Goal: Find specific page/section: Find specific page/section

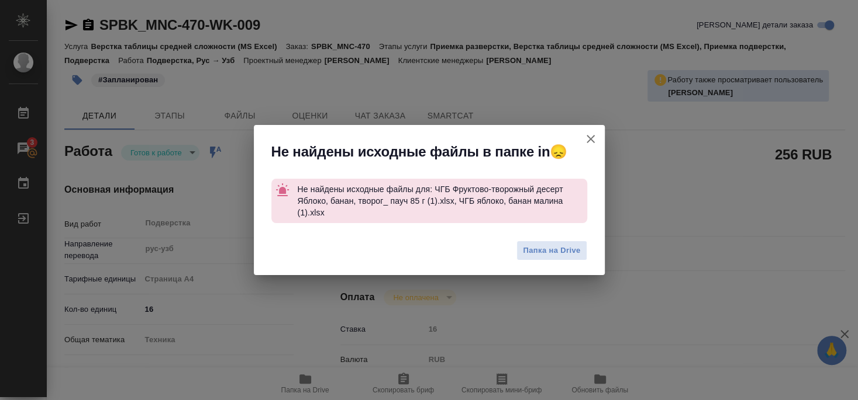
type textarea "x"
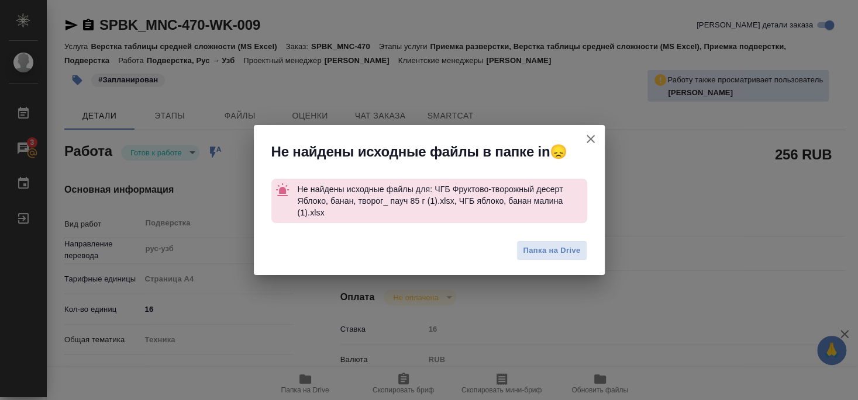
type textarea "x"
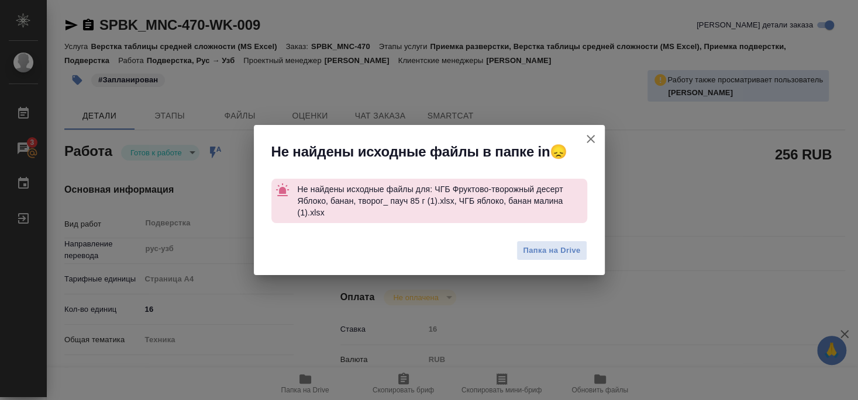
click at [592, 140] on icon "button" at bounding box center [590, 139] width 8 height 8
type textarea "x"
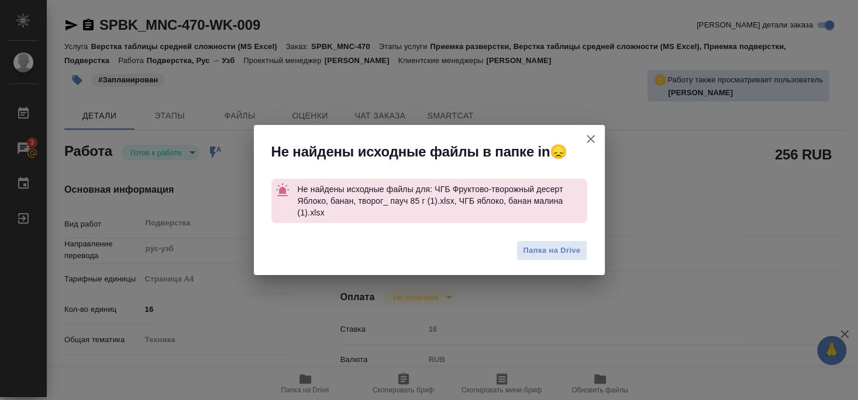
type textarea "x"
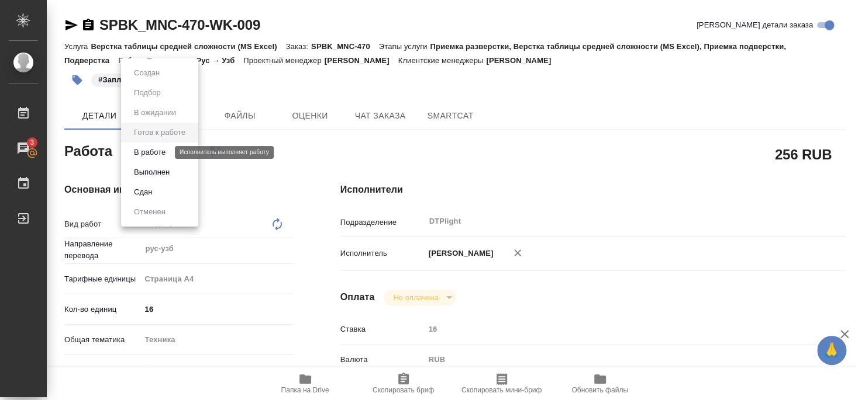
click at [156, 151] on button "В работе" at bounding box center [149, 152] width 39 height 13
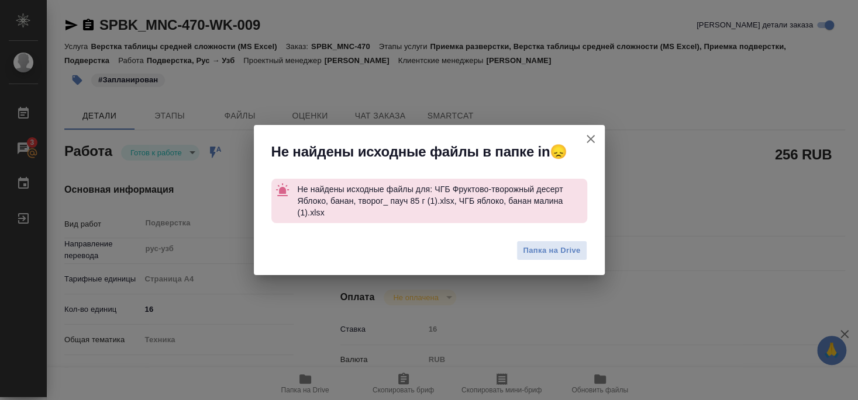
type textarea "x"
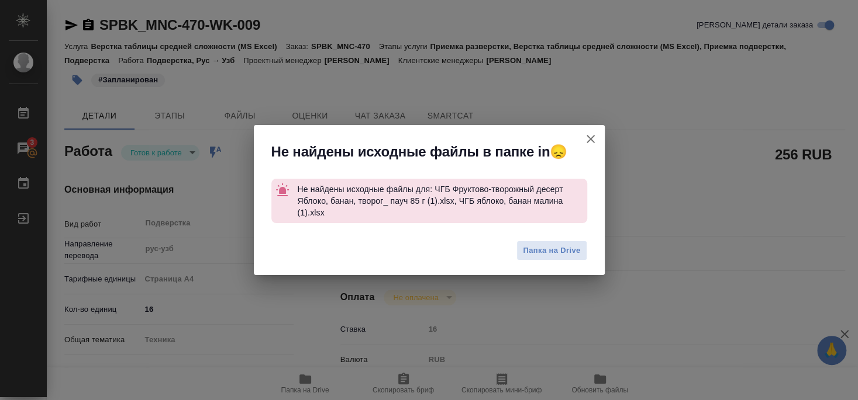
type textarea "x"
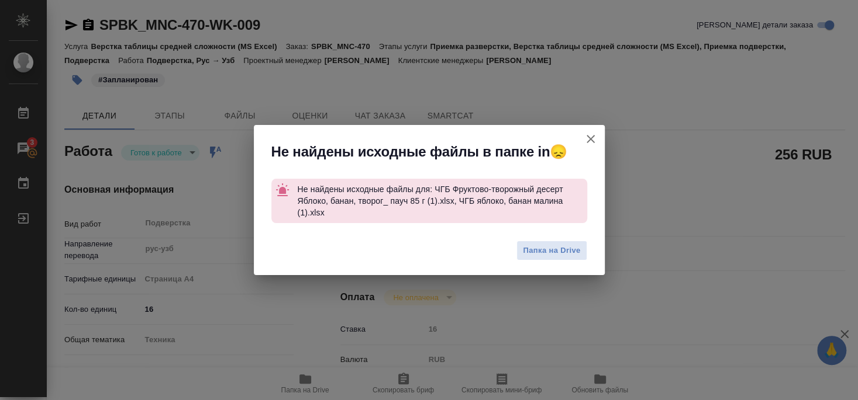
click at [590, 139] on icon "button" at bounding box center [590, 139] width 8 height 8
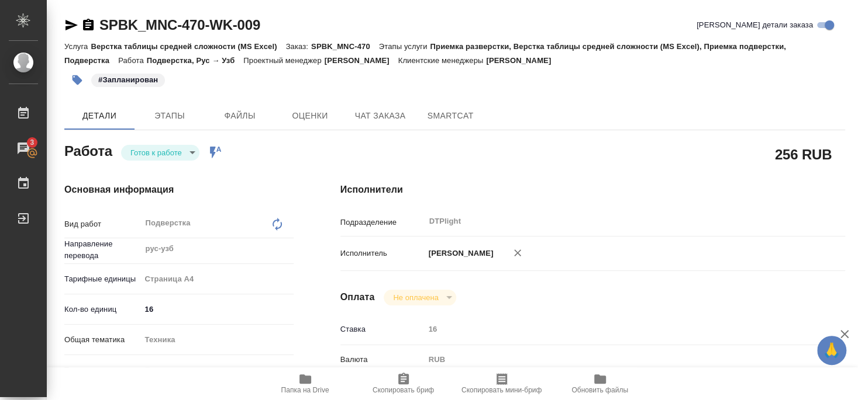
type textarea "x"
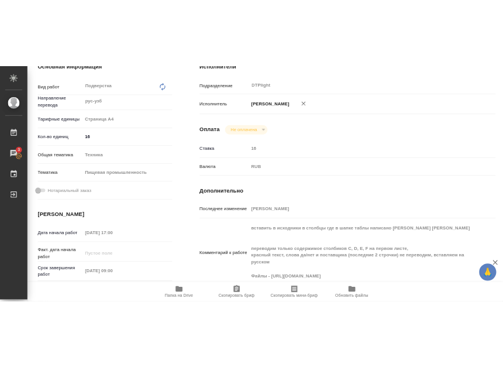
scroll to position [253, 0]
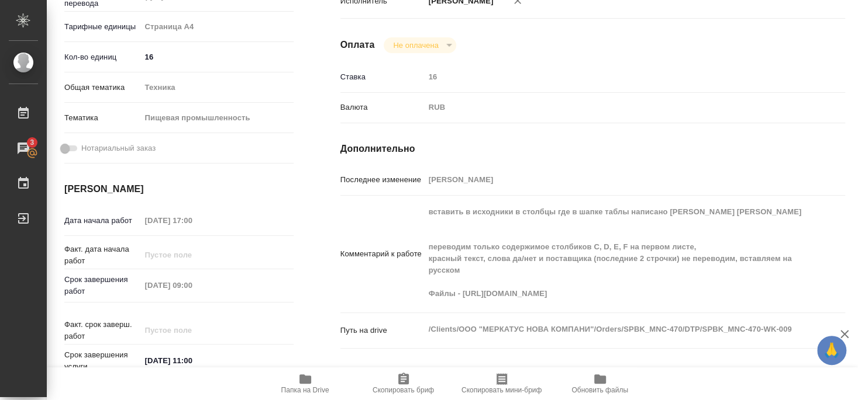
click at [295, 387] on span "Папка на Drive" at bounding box center [305, 390] width 48 height 8
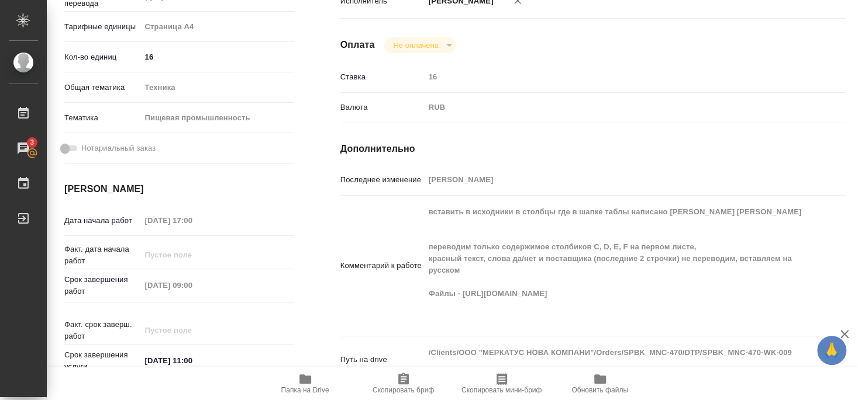
type textarea "x"
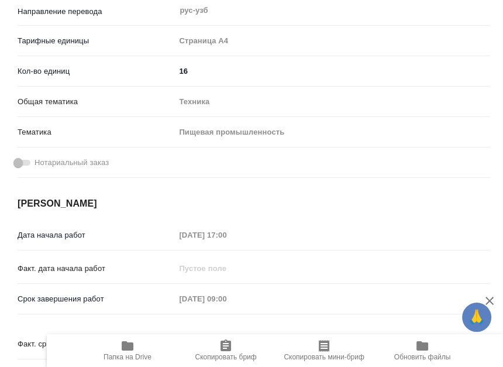
type textarea "x"
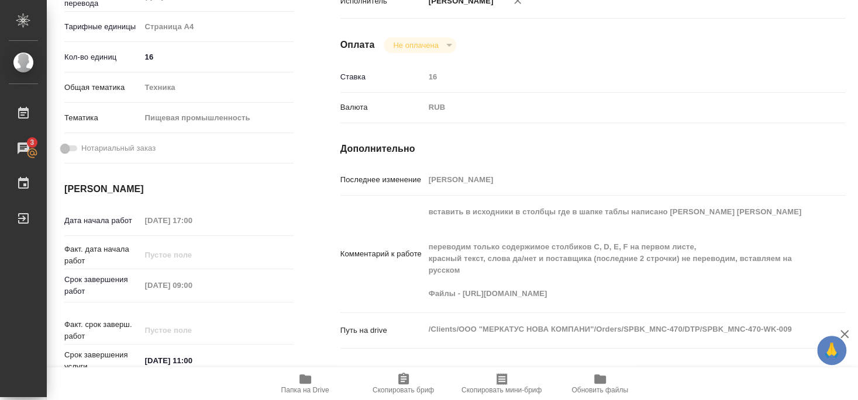
type textarea "x"
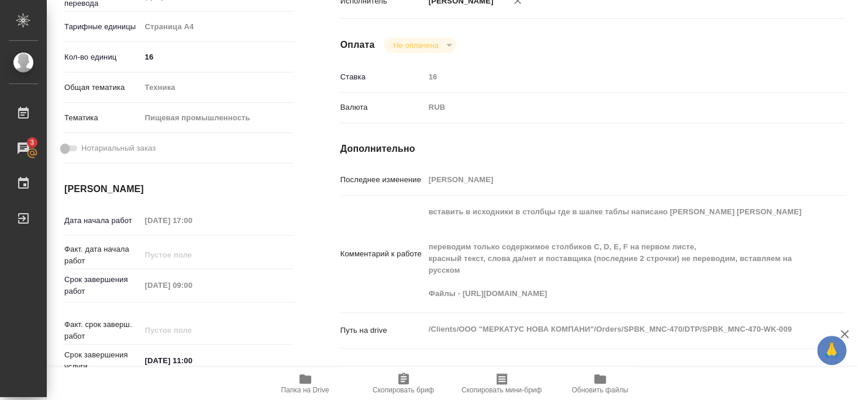
click at [308, 384] on icon "button" at bounding box center [305, 379] width 14 height 14
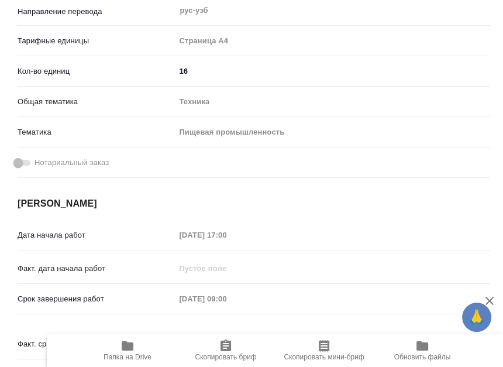
type textarea "x"
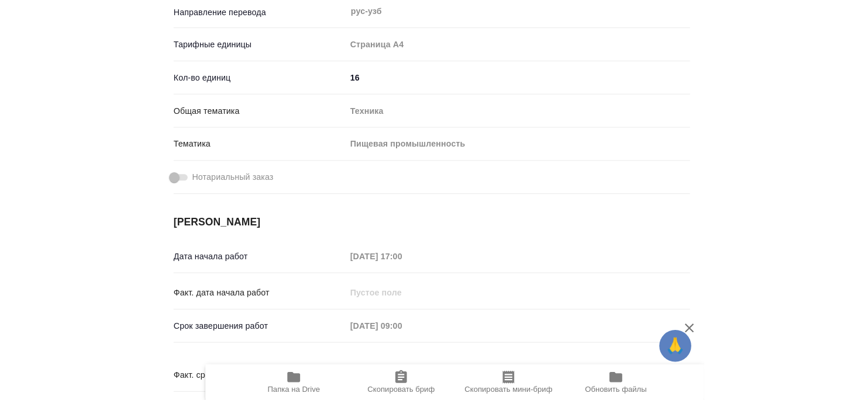
scroll to position [239, 0]
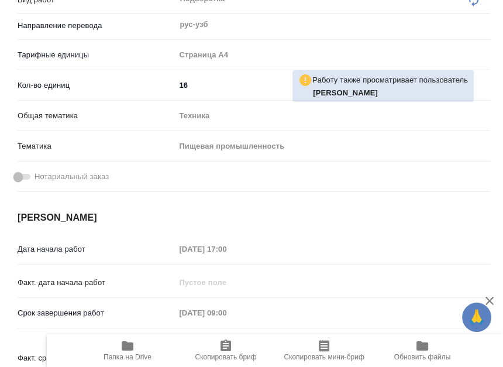
type textarea "x"
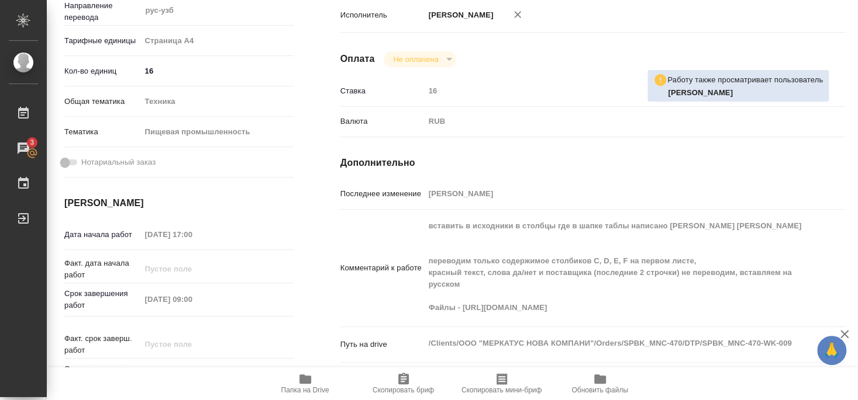
type textarea "x"
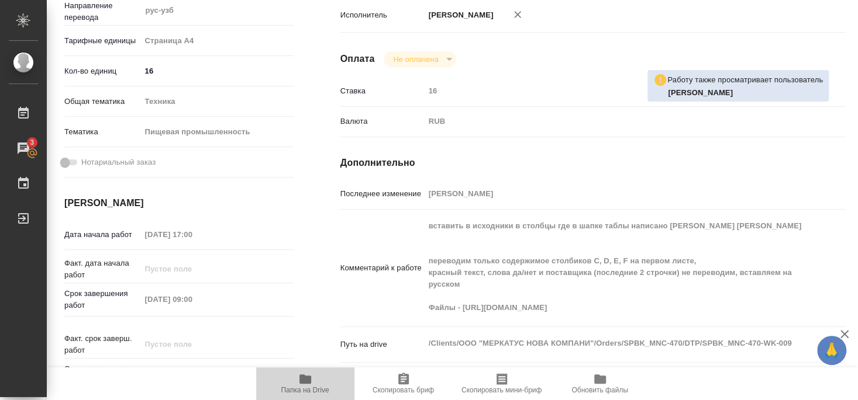
click at [310, 386] on icon "button" at bounding box center [305, 379] width 14 height 14
type textarea "x"
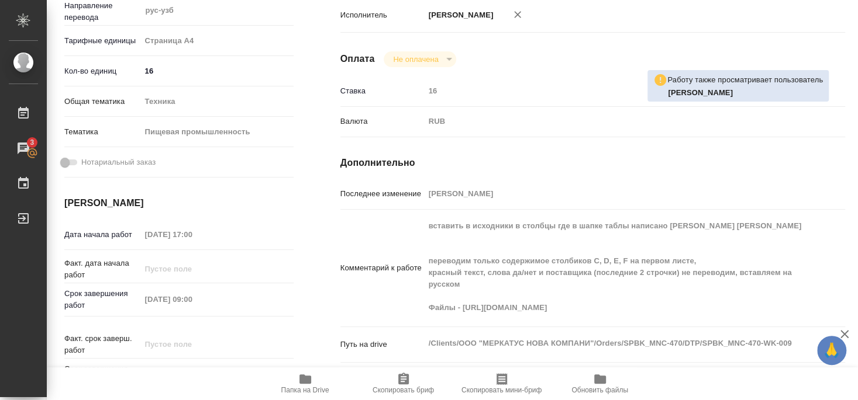
type textarea "x"
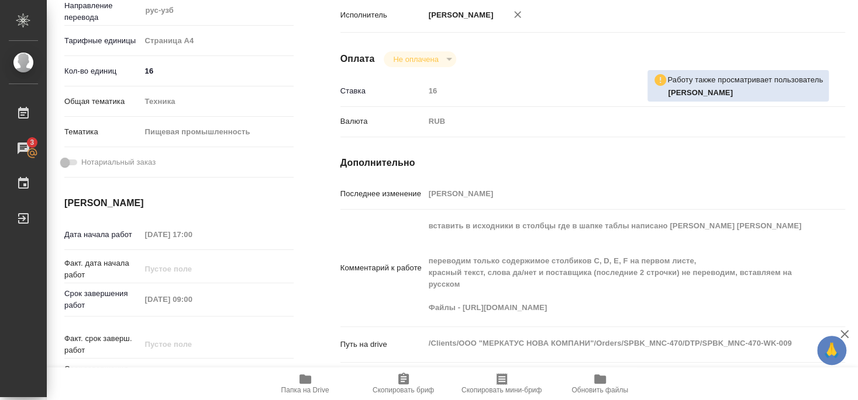
type textarea "x"
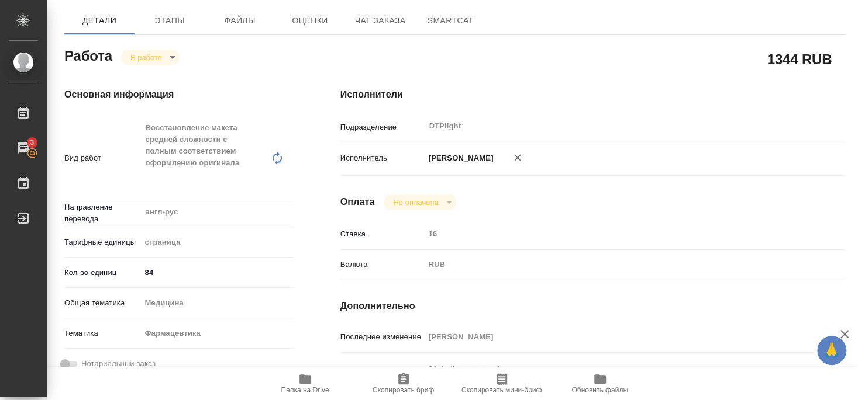
scroll to position [109, 0]
